Goal: Check status: Check status

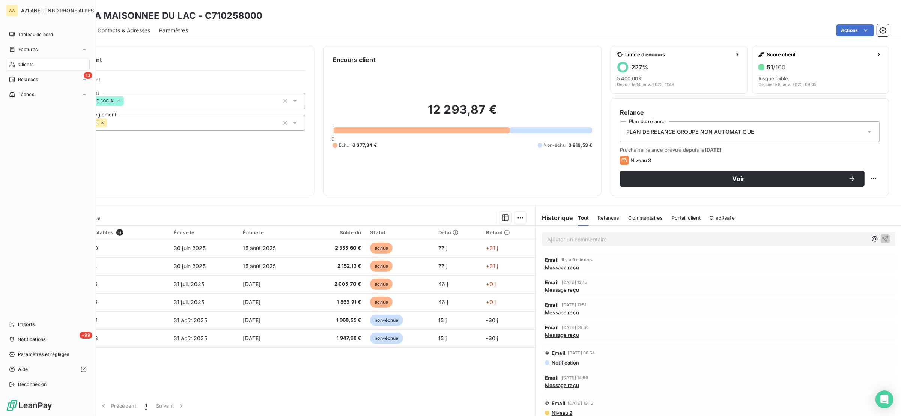
click at [29, 63] on span "Clients" at bounding box center [25, 64] width 15 height 7
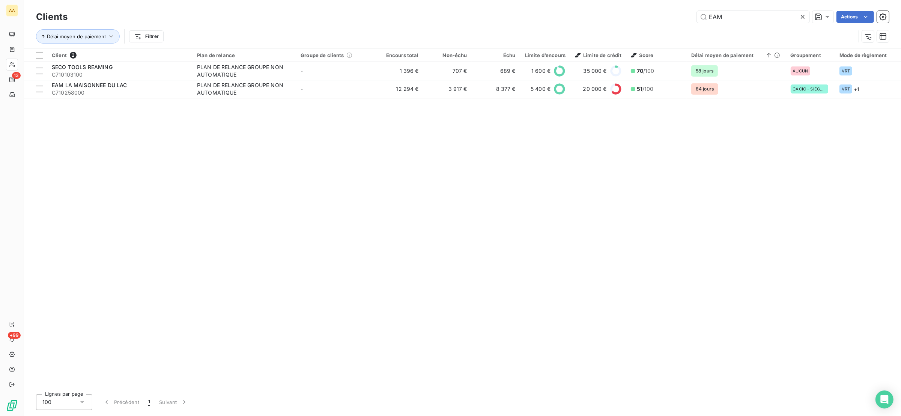
drag, startPoint x: 737, startPoint y: 16, endPoint x: 655, endPoint y: 24, distance: 81.4
click at [655, 27] on div "Clients EAM Actions Délai moyen de paiement Filtrer" at bounding box center [462, 28] width 853 height 39
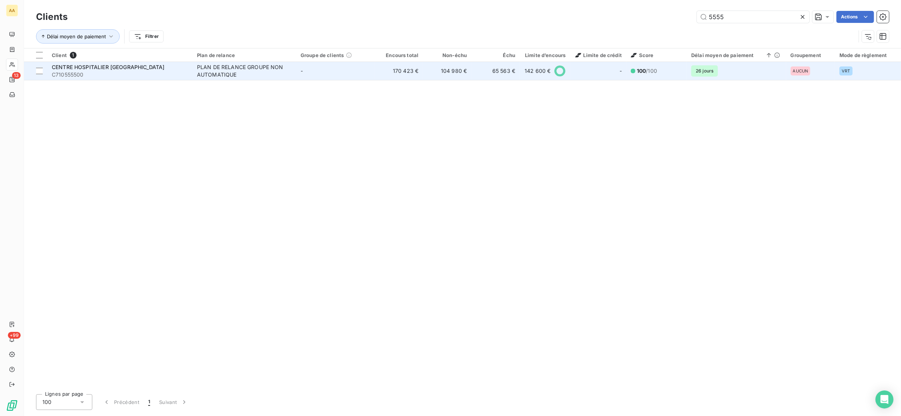
type input "5555"
click at [100, 71] on span "C710555500" at bounding box center [120, 75] width 136 height 8
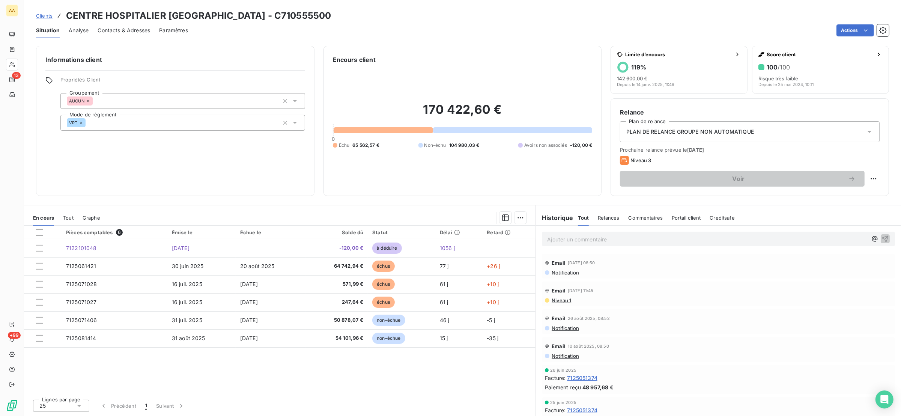
click at [565, 272] on span "Notification" at bounding box center [565, 272] width 28 height 6
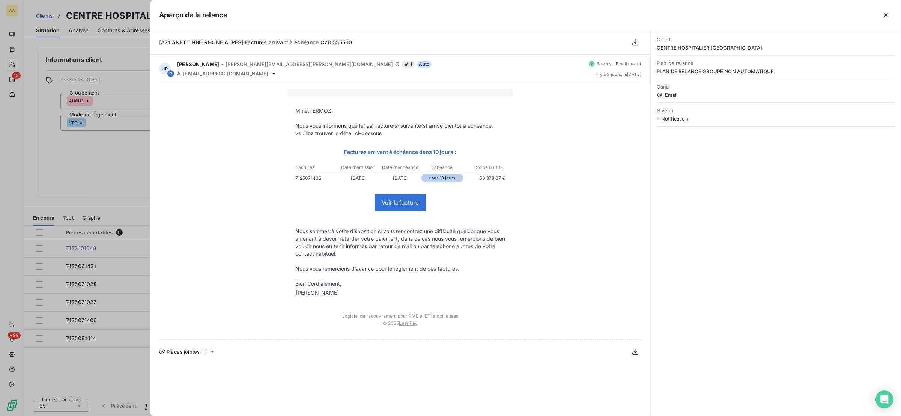
click at [101, 157] on div at bounding box center [450, 208] width 901 height 416
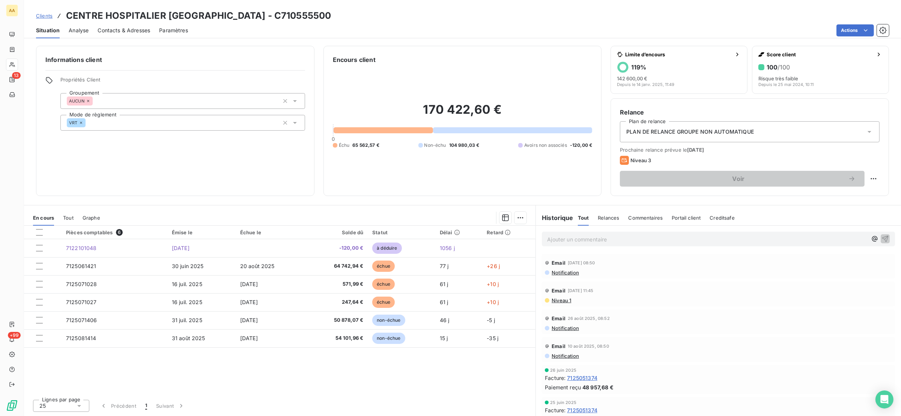
click at [557, 298] on span "Niveau 1" at bounding box center [561, 300] width 20 height 6
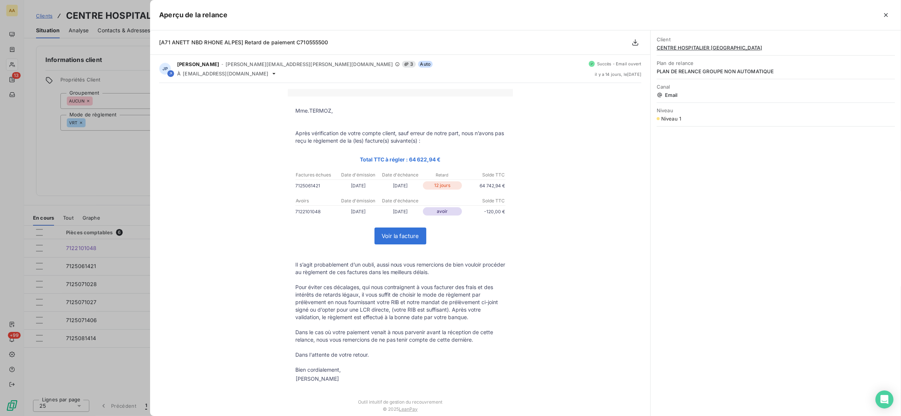
click at [110, 174] on div at bounding box center [450, 208] width 901 height 416
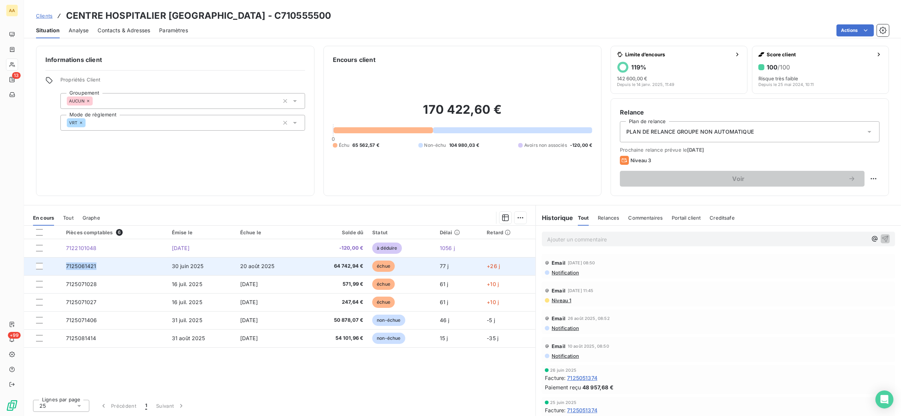
drag, startPoint x: 102, startPoint y: 266, endPoint x: 59, endPoint y: 262, distance: 42.6
click at [59, 262] on tr "7125061421 30 juin 2025 20 août 2025 64 742,94 € échue 77 j +26 j" at bounding box center [279, 266] width 511 height 18
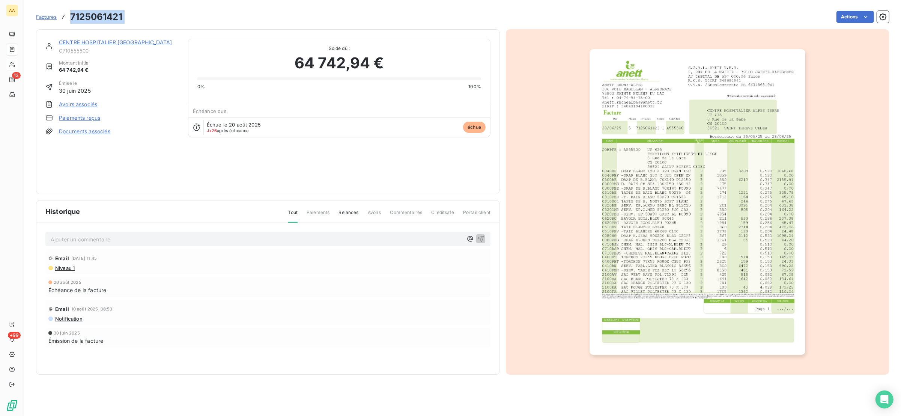
drag, startPoint x: 130, startPoint y: 14, endPoint x: 69, endPoint y: 17, distance: 61.6
click at [69, 17] on div "Factures 7125061421 Actions" at bounding box center [462, 17] width 853 height 16
copy section "7125061421 Actions"
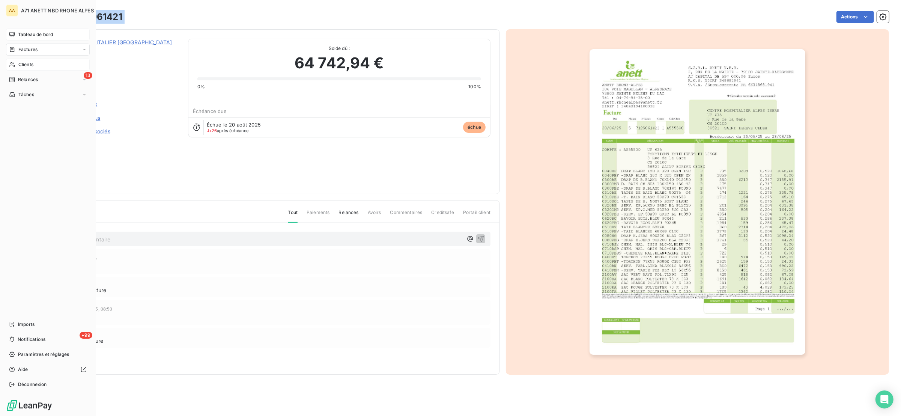
click at [18, 36] on span "Tableau de bord" at bounding box center [35, 34] width 35 height 7
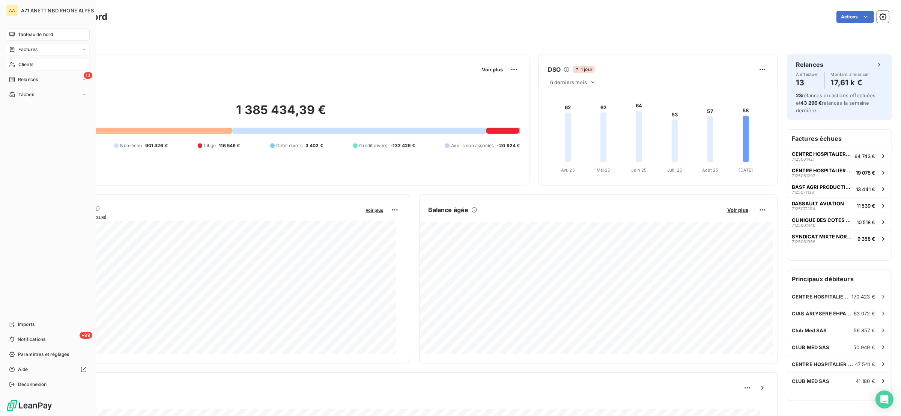
click at [42, 48] on div "Factures" at bounding box center [48, 50] width 84 height 12
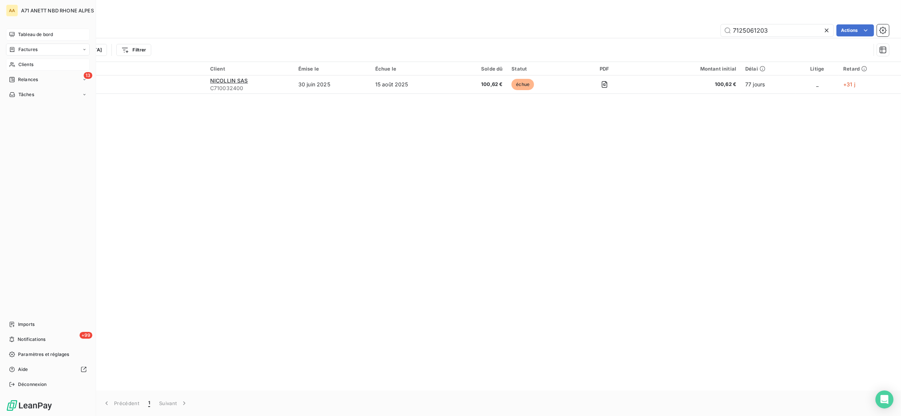
drag, startPoint x: 15, startPoint y: 66, endPoint x: 20, endPoint y: 69, distance: 5.4
click at [15, 67] on div "Clients" at bounding box center [48, 65] width 84 height 12
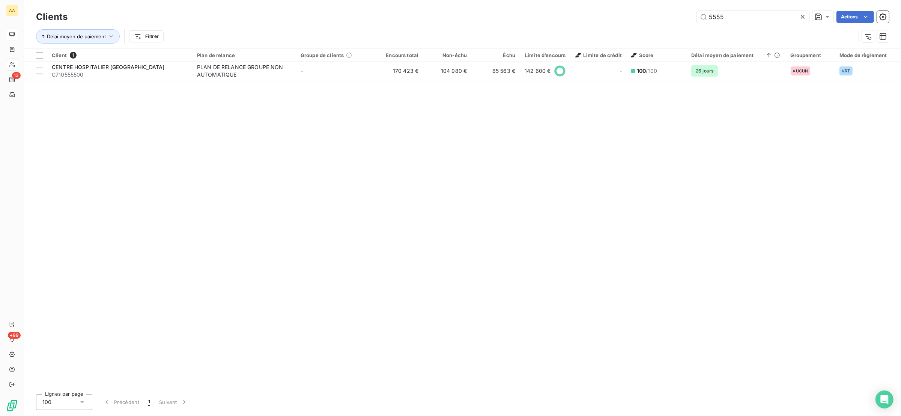
drag, startPoint x: 733, startPoint y: 16, endPoint x: 641, endPoint y: 17, distance: 92.3
click at [641, 17] on div "5555 Actions" at bounding box center [483, 17] width 812 height 12
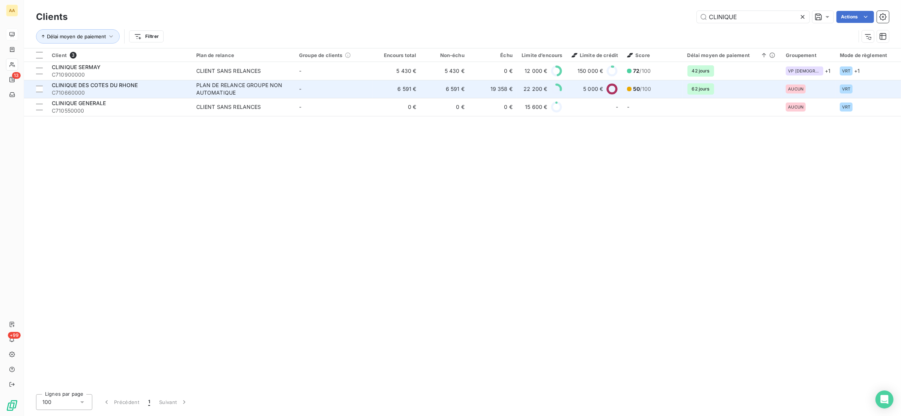
type input "CLINIQUE"
click at [100, 93] on span "C710660000" at bounding box center [119, 93] width 135 height 8
